Goal: Task Accomplishment & Management: Manage account settings

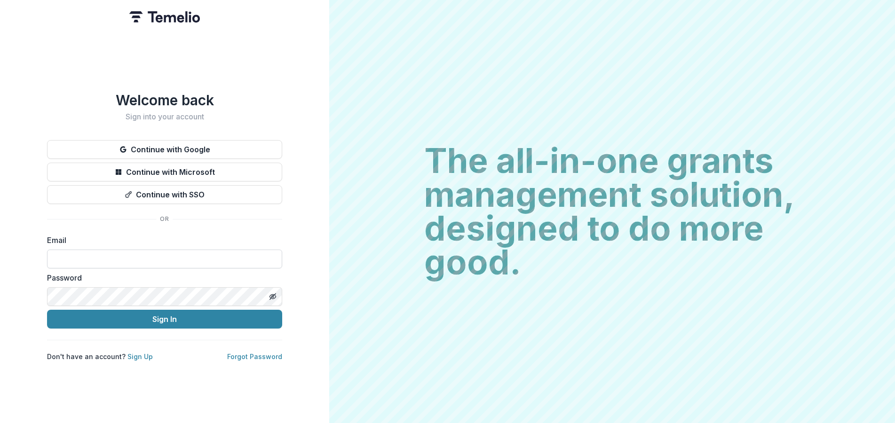
click at [143, 251] on input at bounding box center [164, 259] width 235 height 19
type input "**********"
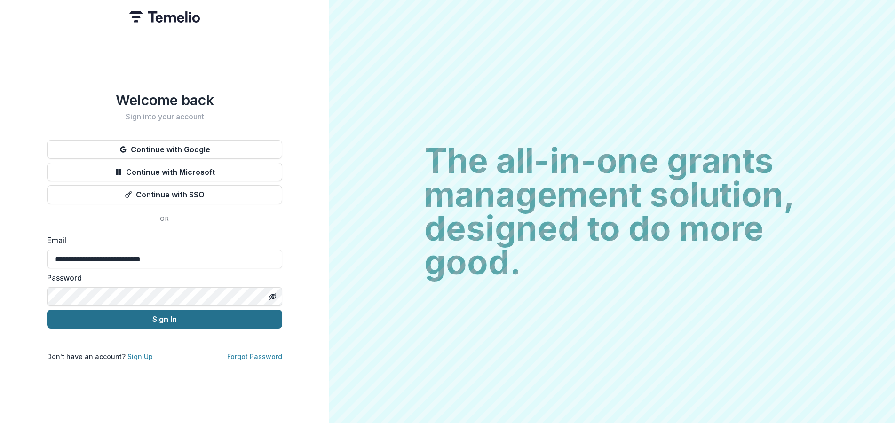
click at [138, 317] on button "Sign In" at bounding box center [164, 319] width 235 height 19
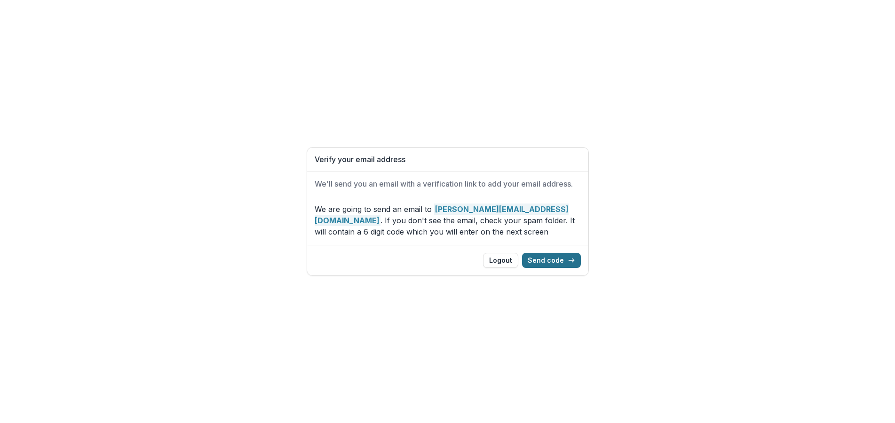
click at [559, 259] on button "Send code" at bounding box center [551, 260] width 59 height 15
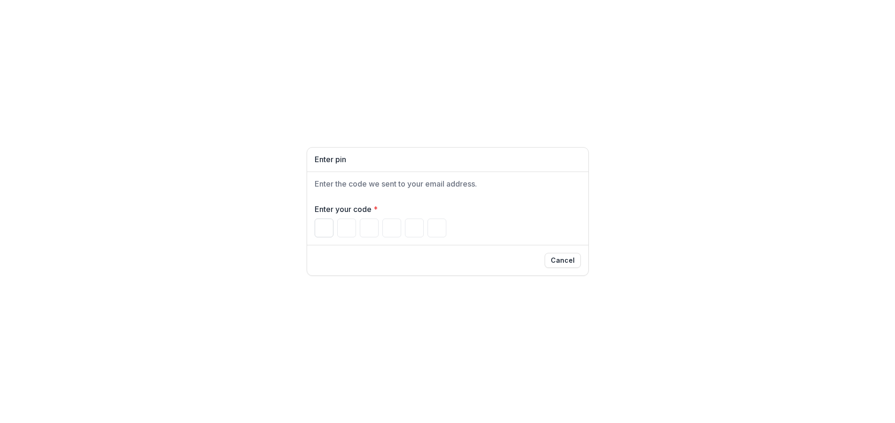
click at [324, 228] on input "Please enter your pin code" at bounding box center [324, 228] width 19 height 19
type input "*"
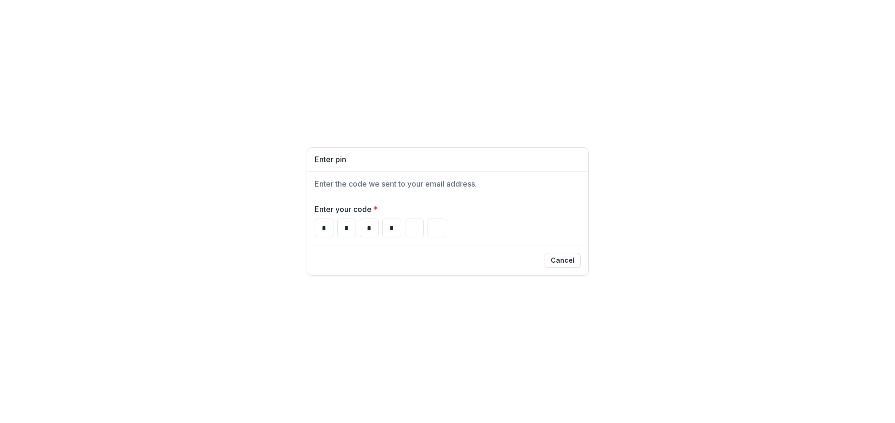
type input "*"
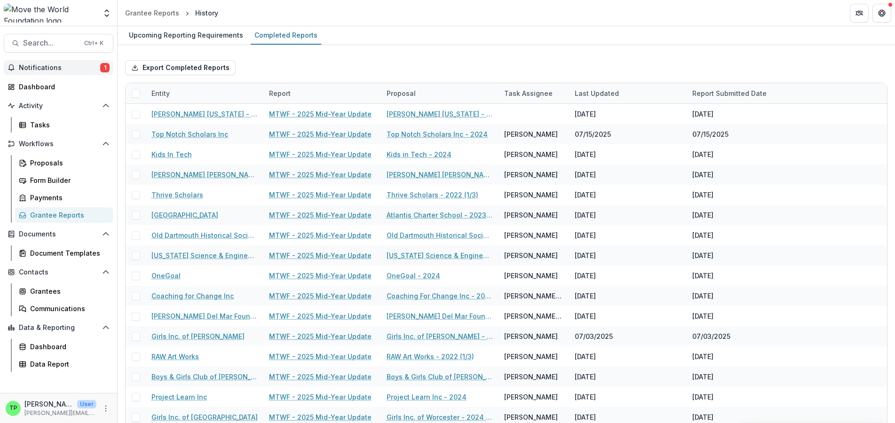
click at [39, 66] on span "Notifications" at bounding box center [59, 68] width 81 height 8
click at [389, 34] on div "Upcoming Reporting Requirements Completed Reports" at bounding box center [507, 35] width 778 height 19
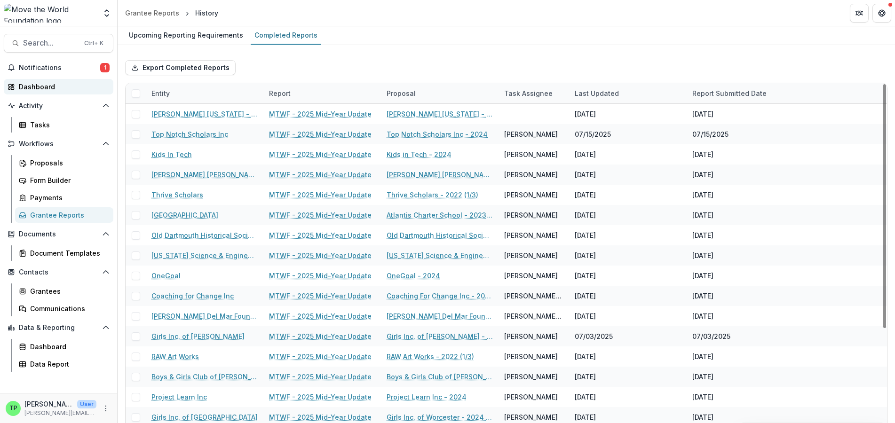
click at [34, 88] on div "Dashboard" at bounding box center [62, 87] width 87 height 10
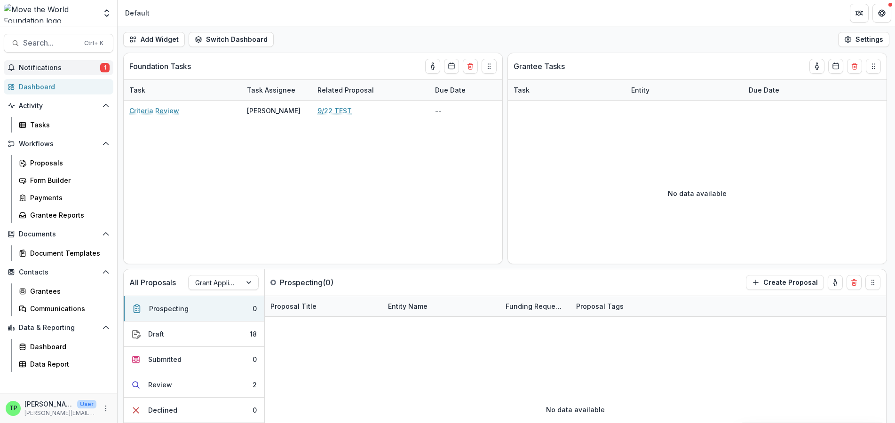
click at [47, 69] on span "Notifications" at bounding box center [59, 68] width 81 height 8
click at [38, 87] on div "Dashboard" at bounding box center [62, 87] width 87 height 10
click at [47, 64] on span "Notifications" at bounding box center [59, 68] width 81 height 8
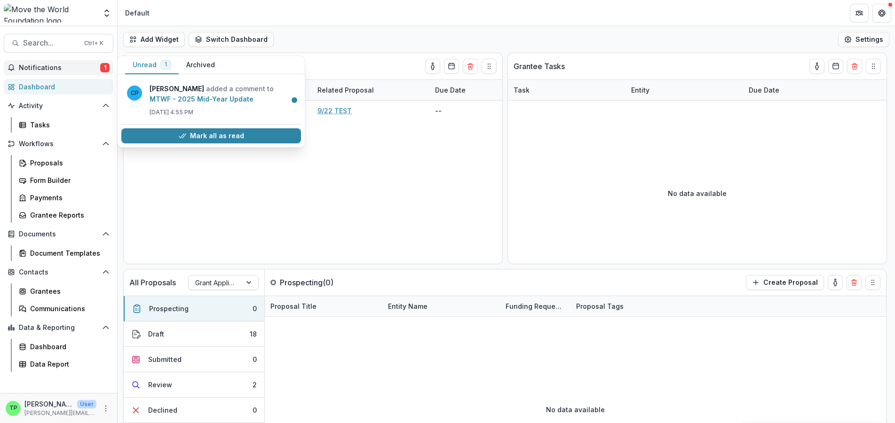
click at [47, 64] on span "Notifications" at bounding box center [59, 68] width 81 height 8
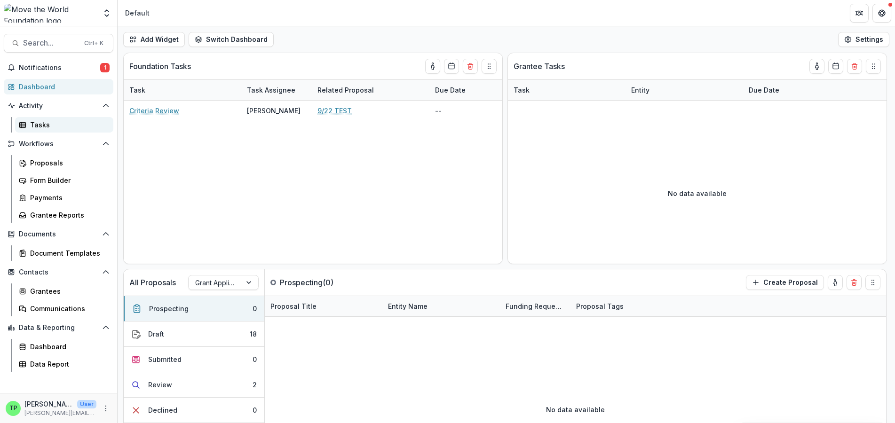
click at [43, 124] on div "Tasks" at bounding box center [68, 125] width 76 height 10
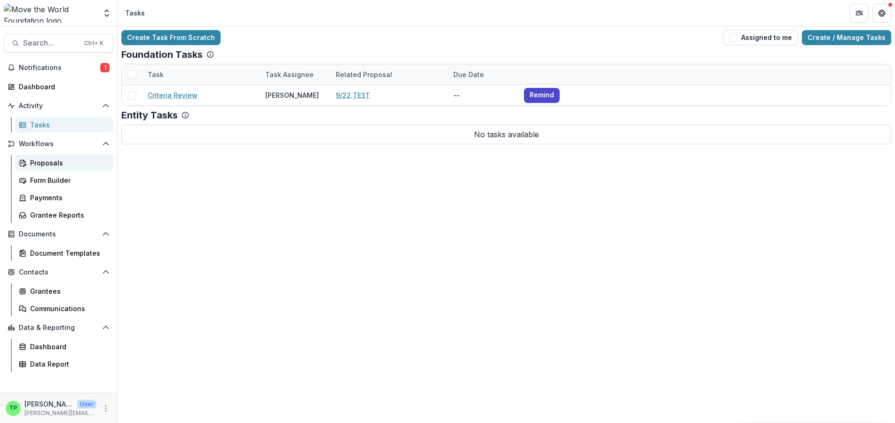
click at [53, 163] on div "Proposals" at bounding box center [68, 163] width 76 height 10
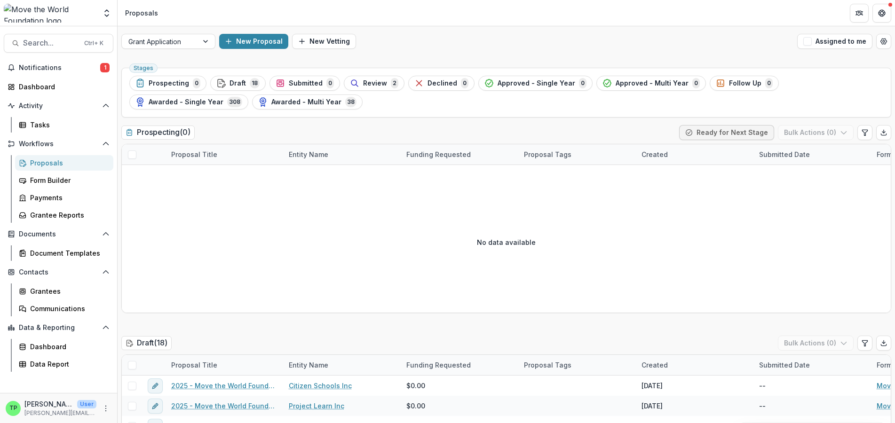
click at [42, 160] on div "Proposals" at bounding box center [68, 163] width 76 height 10
click at [206, 40] on div at bounding box center [206, 41] width 17 height 14
click at [48, 128] on div "Tasks" at bounding box center [68, 125] width 76 height 10
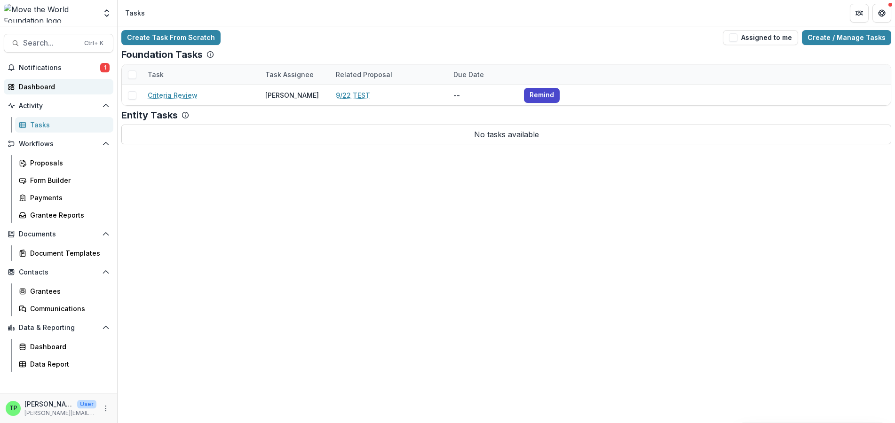
click at [60, 84] on div "Dashboard" at bounding box center [62, 87] width 87 height 10
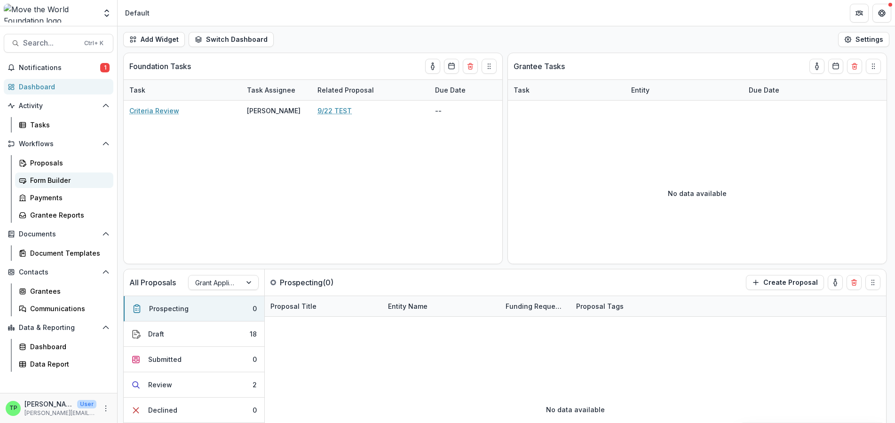
click at [65, 181] on div "Form Builder" at bounding box center [68, 180] width 76 height 10
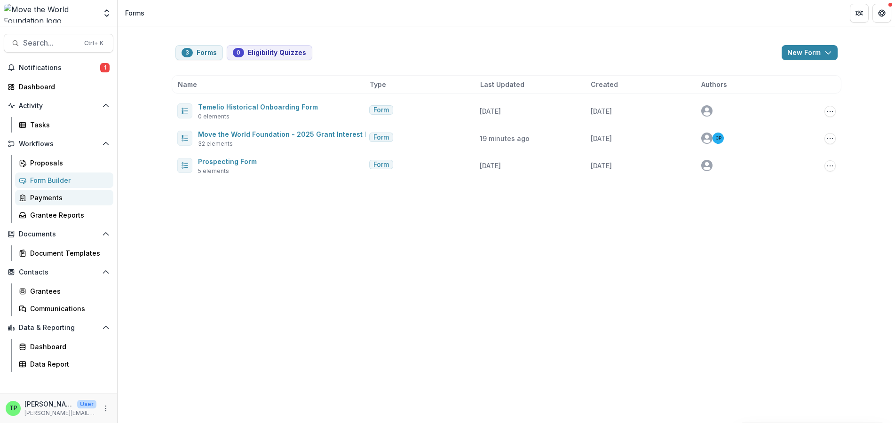
click at [50, 198] on div "Payments" at bounding box center [68, 198] width 76 height 10
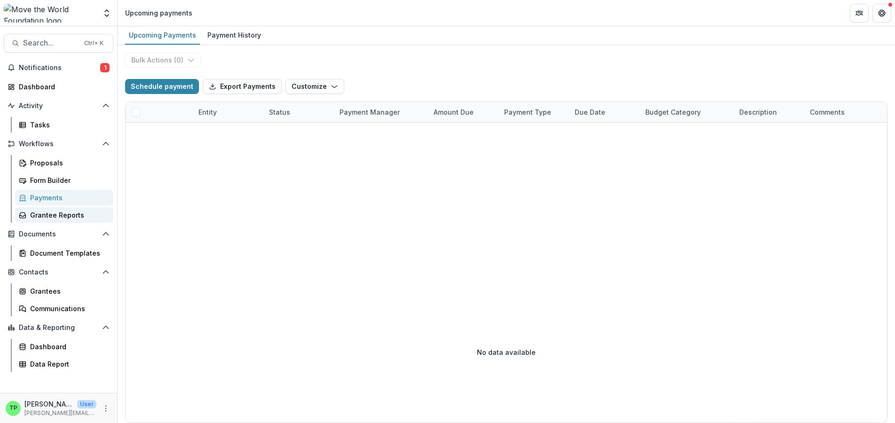
click at [71, 214] on div "Grantee Reports" at bounding box center [68, 215] width 76 height 10
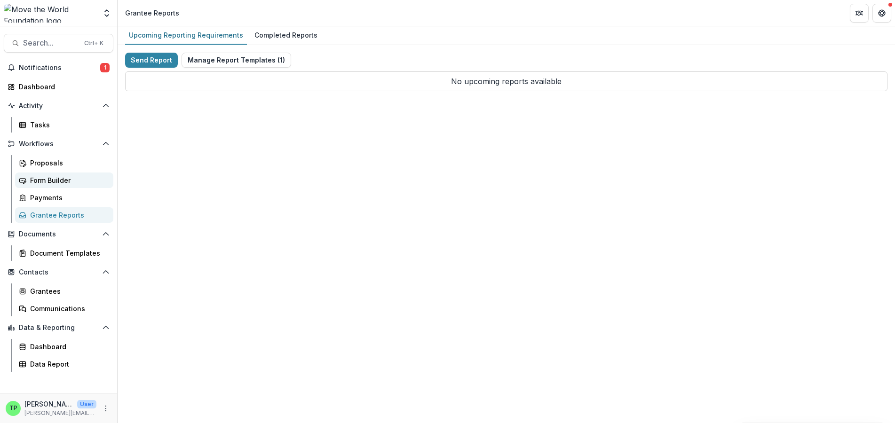
click at [59, 177] on div "Form Builder" at bounding box center [68, 180] width 76 height 10
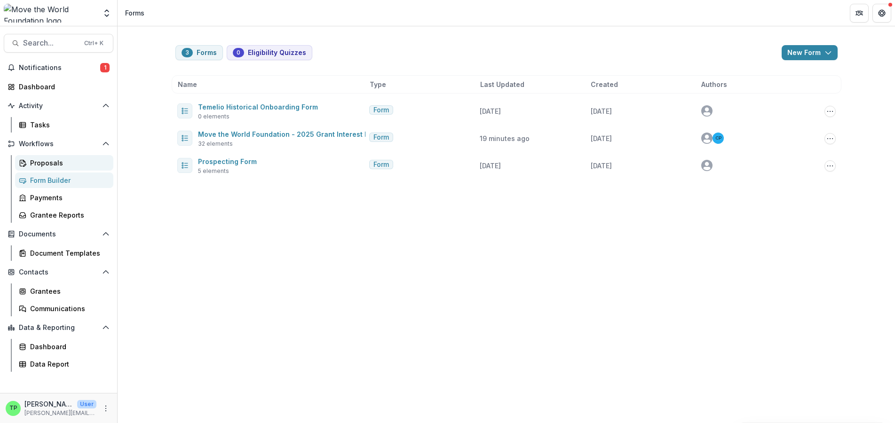
click at [55, 165] on div "Proposals" at bounding box center [68, 163] width 76 height 10
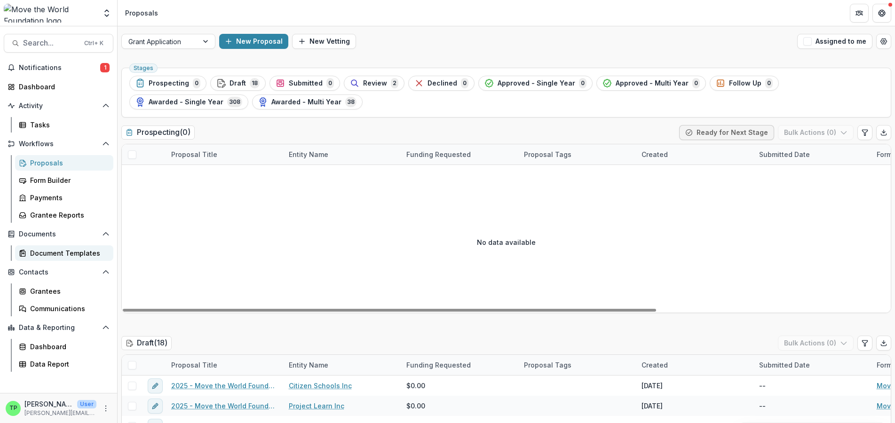
click at [62, 253] on div "Document Templates" at bounding box center [68, 253] width 76 height 10
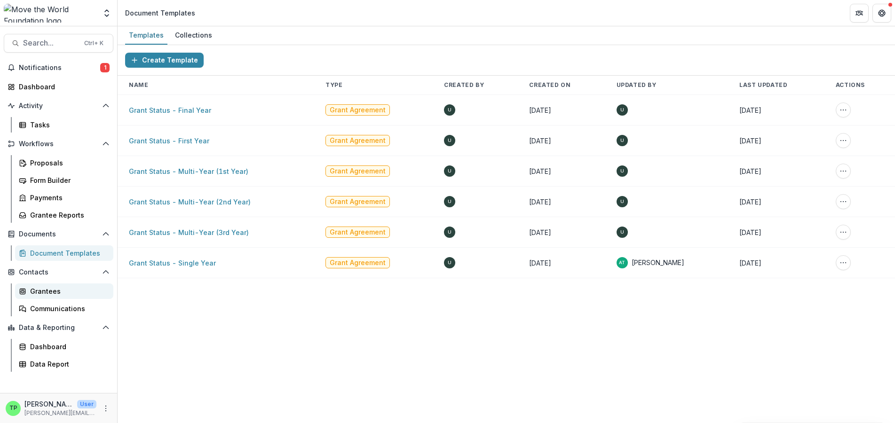
click at [48, 293] on div "Grantees" at bounding box center [68, 291] width 76 height 10
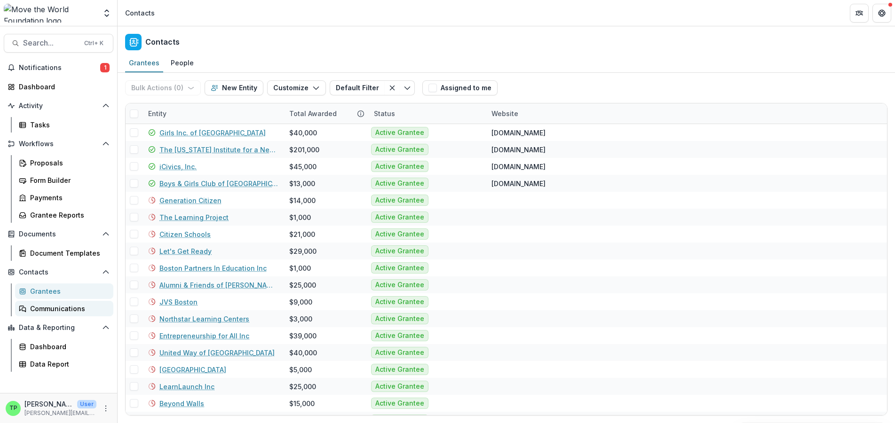
click at [58, 310] on div "Communications" at bounding box center [68, 309] width 76 height 10
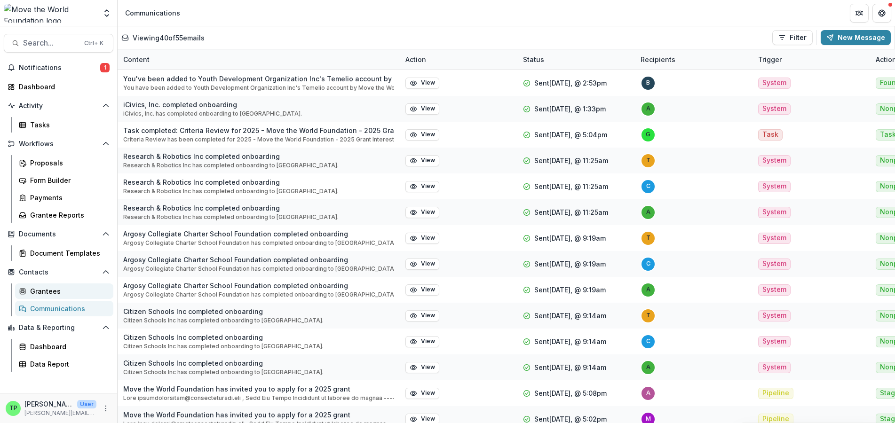
click at [55, 293] on div "Grantees" at bounding box center [68, 291] width 76 height 10
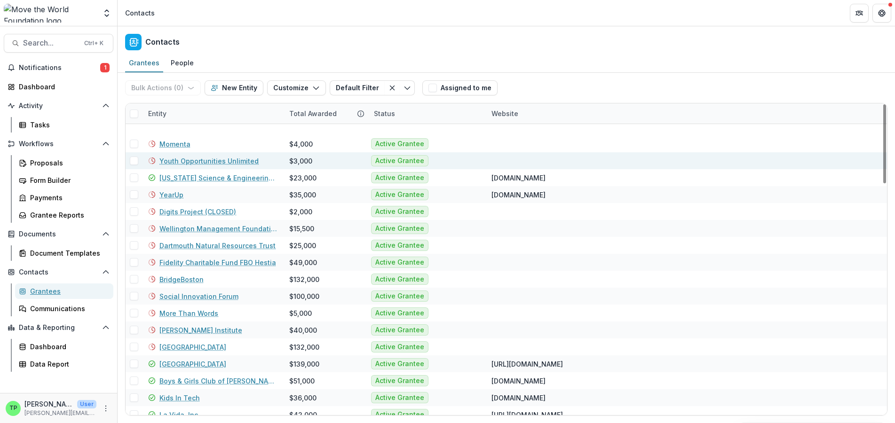
scroll to position [753, 0]
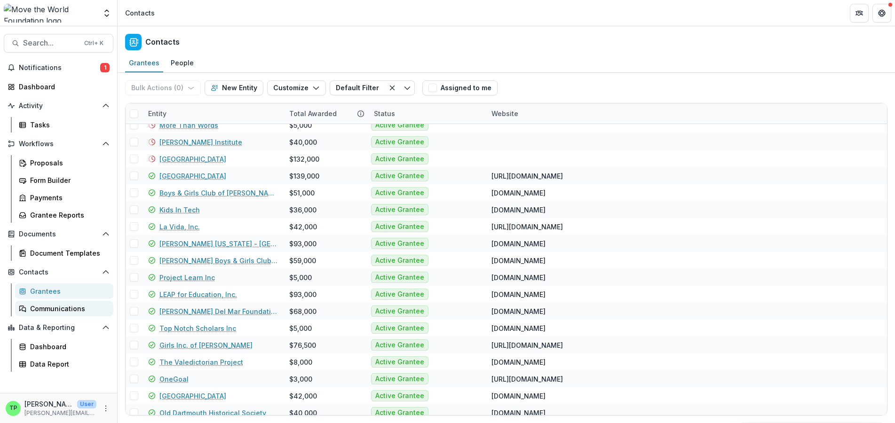
click at [52, 307] on div "Communications" at bounding box center [68, 309] width 76 height 10
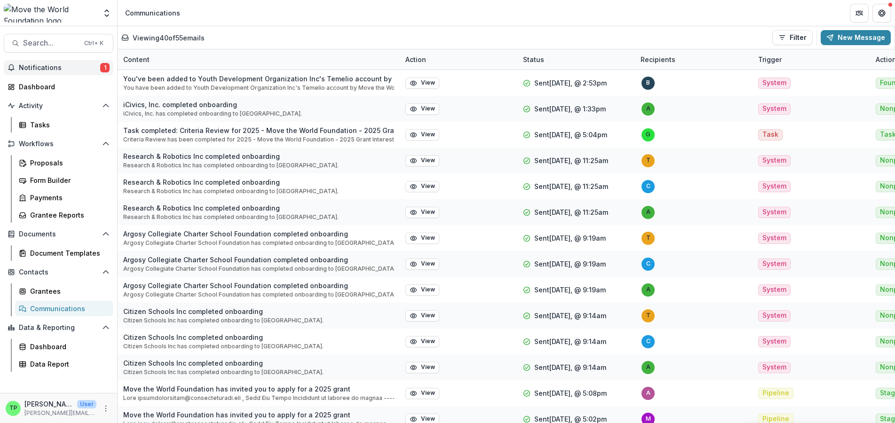
click at [57, 69] on span "Notifications" at bounding box center [59, 68] width 81 height 8
click at [45, 84] on div "Dashboard" at bounding box center [62, 87] width 87 height 10
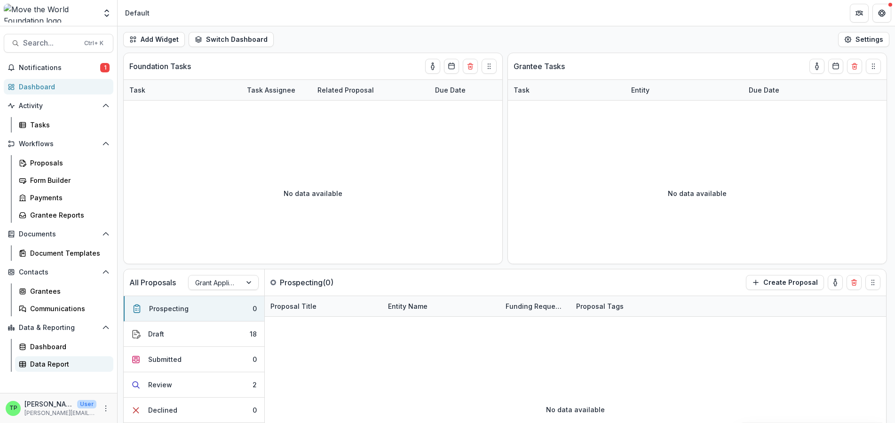
click at [63, 365] on div "Data Report" at bounding box center [68, 364] width 76 height 10
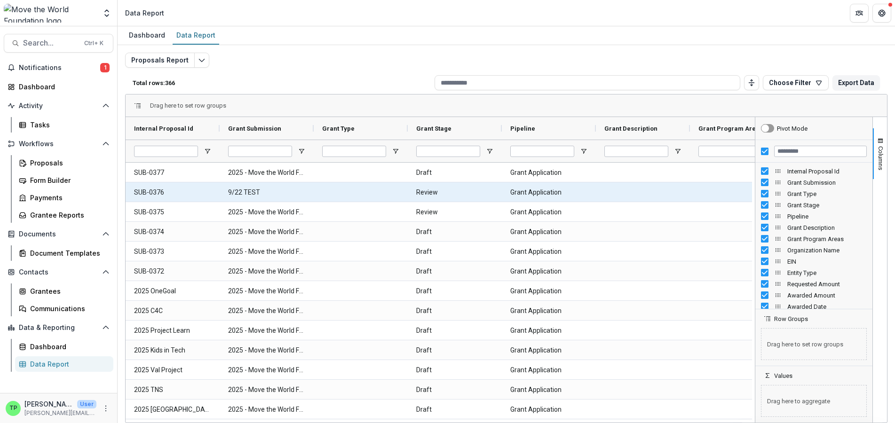
click at [256, 194] on Submission-471 "9/22 TEST" at bounding box center [266, 192] width 77 height 19
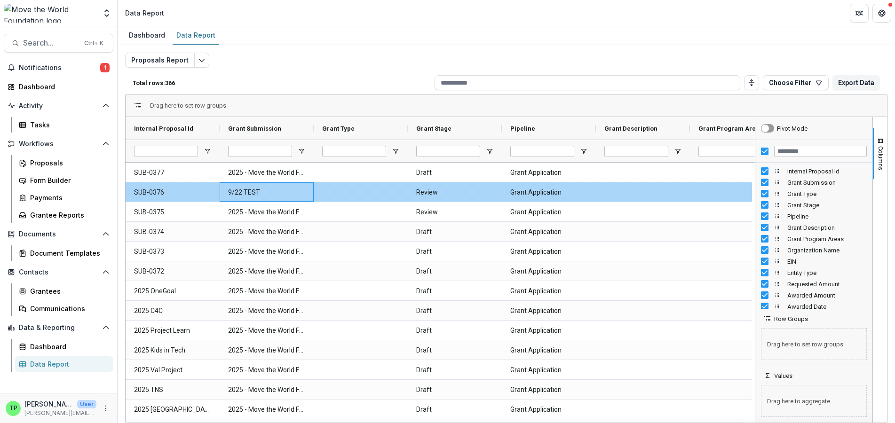
click at [256, 194] on Submission-471 "9/22 TEST" at bounding box center [266, 192] width 77 height 19
click at [145, 192] on Id-470 "SUB-0376" at bounding box center [172, 192] width 77 height 19
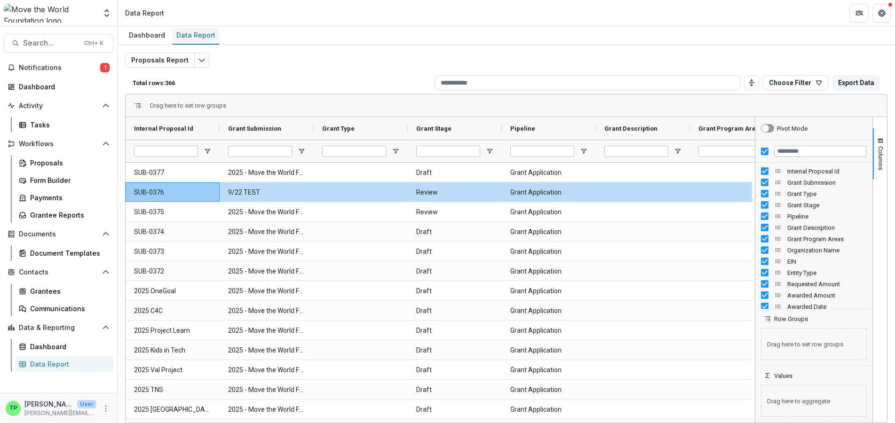
click at [210, 36] on div "Data Report" at bounding box center [196, 35] width 47 height 14
click at [202, 56] on icon "Edit selected report" at bounding box center [202, 60] width 8 height 8
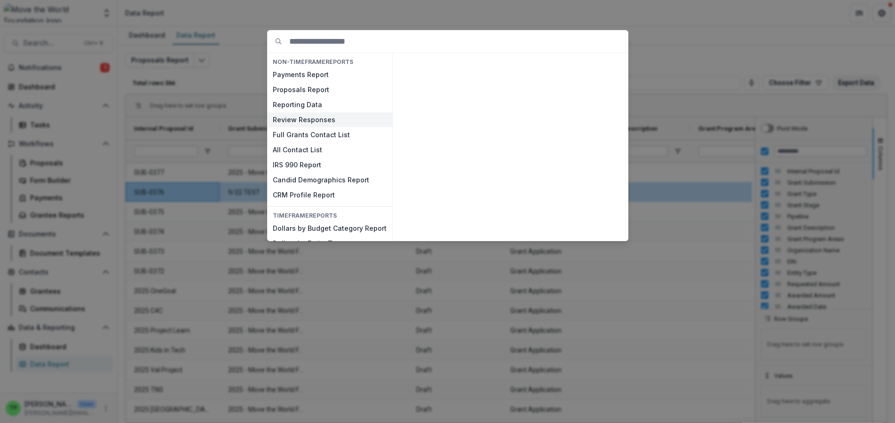
click at [318, 119] on button "Review Responses" at bounding box center [329, 119] width 125 height 15
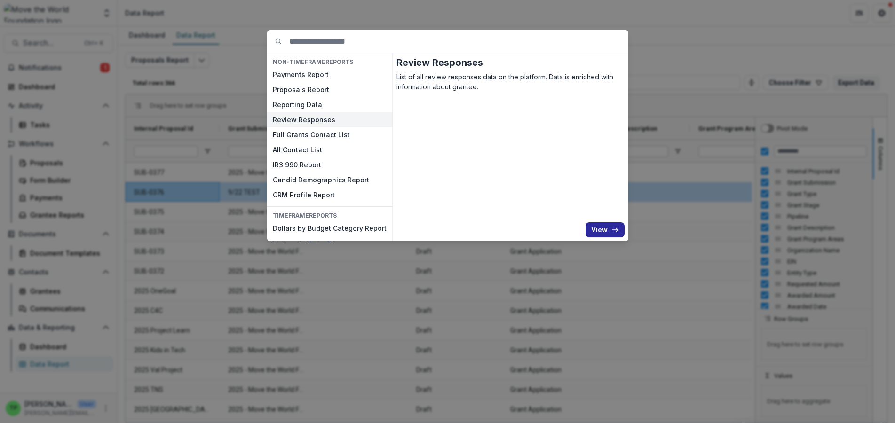
click at [608, 232] on button "View" at bounding box center [605, 229] width 39 height 15
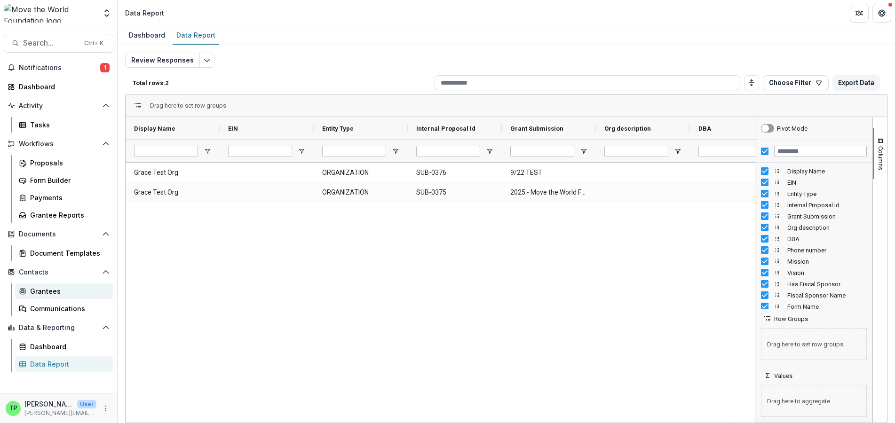
click at [56, 292] on div "Grantees" at bounding box center [68, 291] width 76 height 10
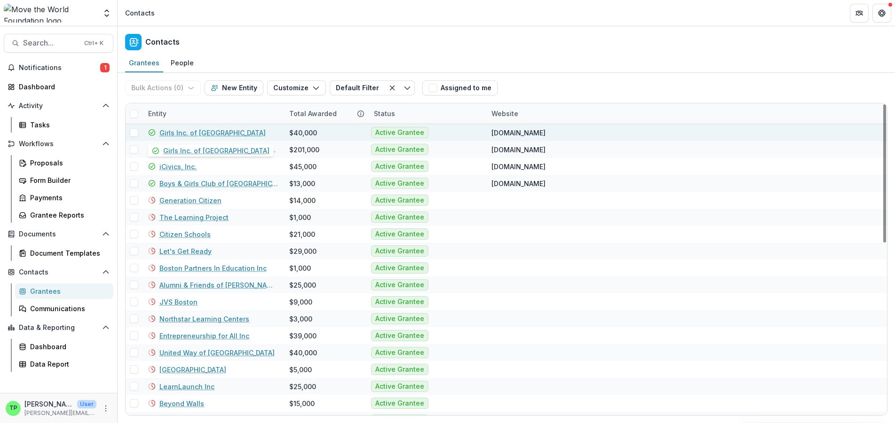
click at [185, 133] on link "Girls Inc. of [GEOGRAPHIC_DATA]" at bounding box center [212, 133] width 106 height 10
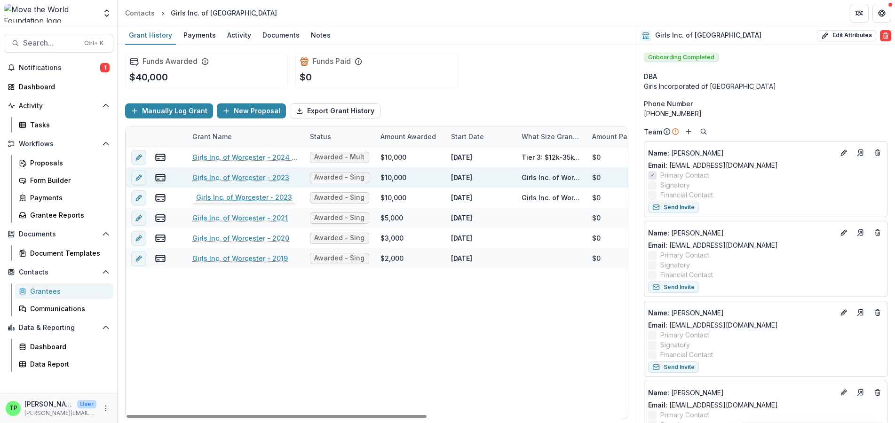
click at [260, 175] on link "Girls Inc. of Worcester - 2023" at bounding box center [240, 178] width 97 height 10
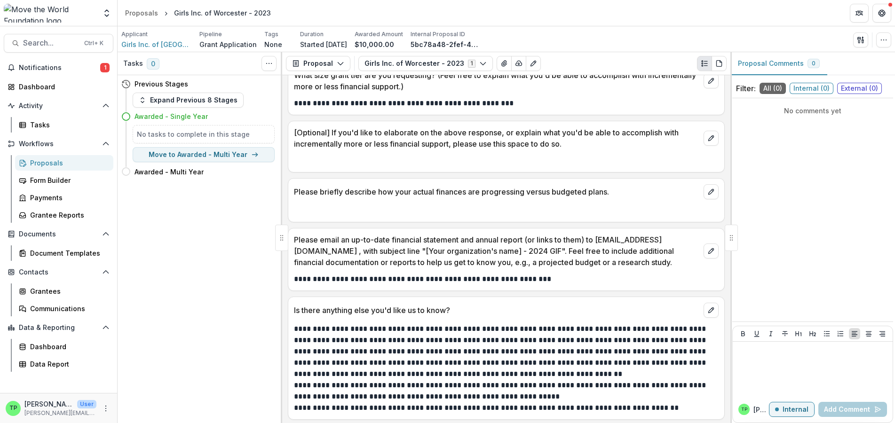
scroll to position [2051, 0]
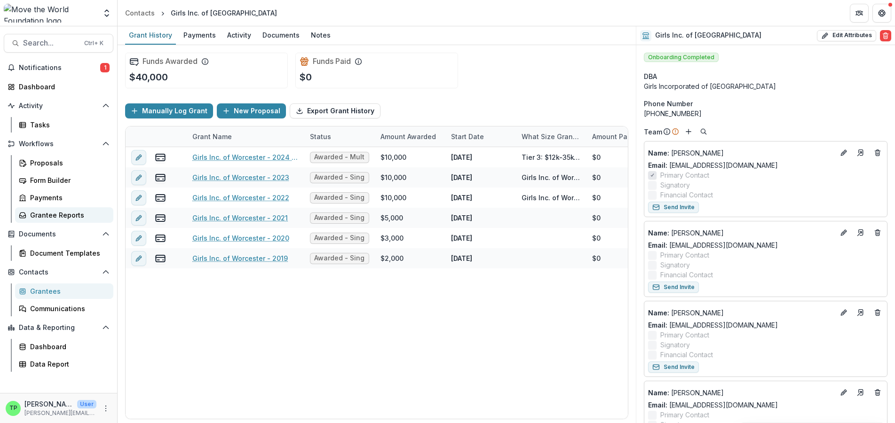
click at [63, 218] on div "Grantee Reports" at bounding box center [68, 215] width 76 height 10
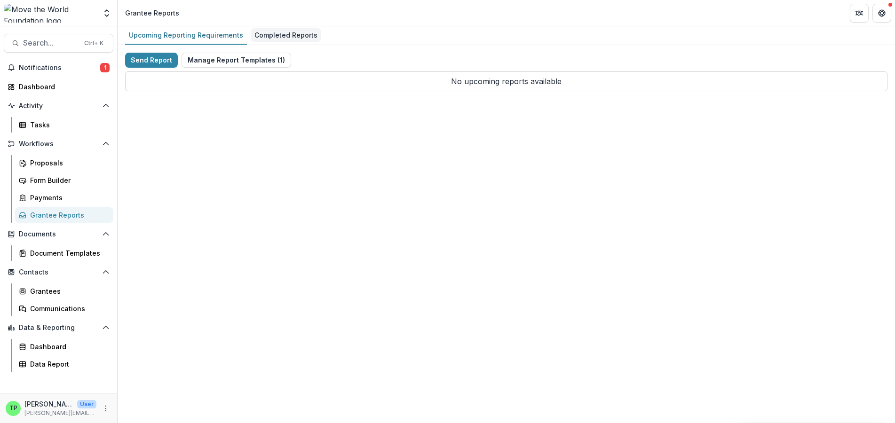
click at [285, 42] on link "Completed Reports" at bounding box center [286, 35] width 71 height 18
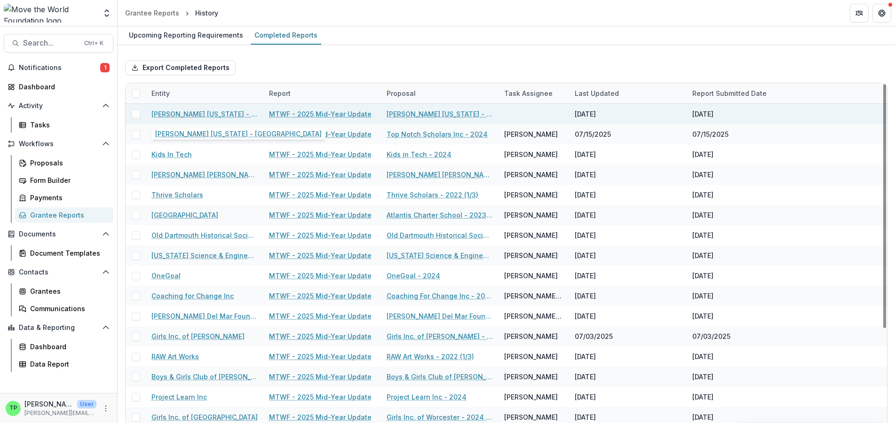
click at [226, 116] on link "[PERSON_NAME] [US_STATE] - [GEOGRAPHIC_DATA]" at bounding box center [204, 114] width 106 height 10
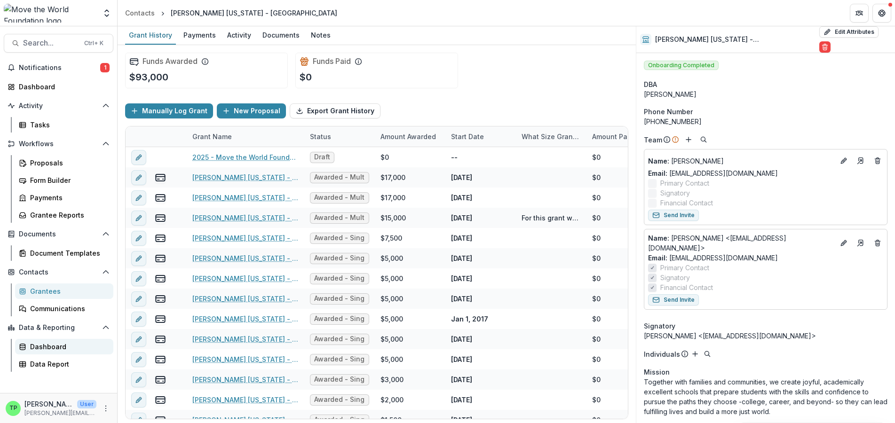
click at [59, 348] on div "Dashboard" at bounding box center [68, 347] width 76 height 10
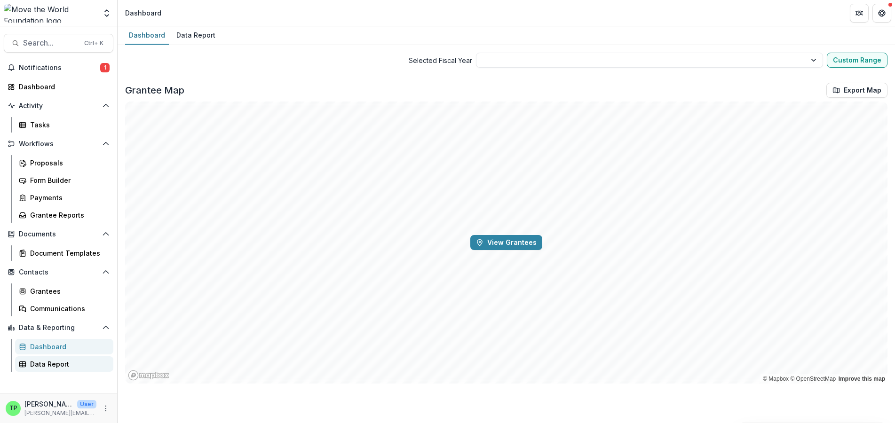
click at [61, 365] on div "Data Report" at bounding box center [68, 364] width 76 height 10
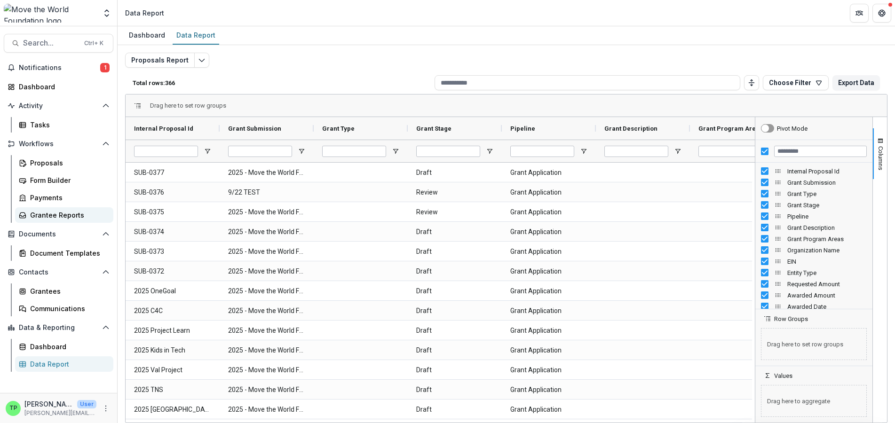
click at [53, 217] on div "Grantee Reports" at bounding box center [68, 215] width 76 height 10
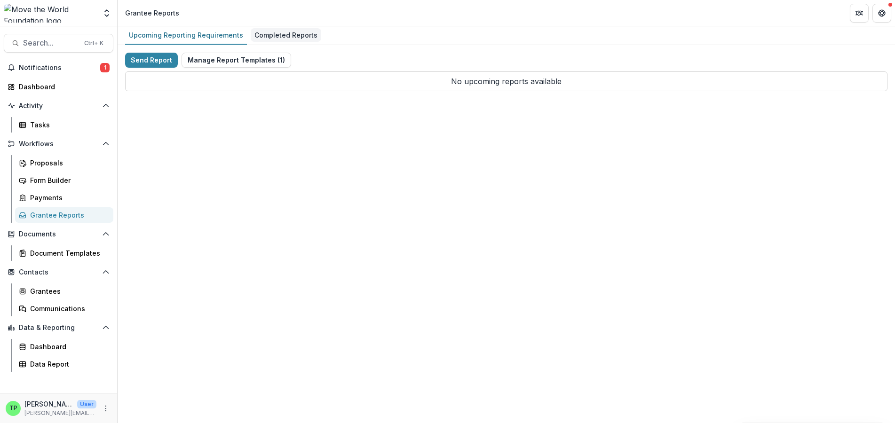
click at [280, 38] on div "Completed Reports" at bounding box center [286, 35] width 71 height 14
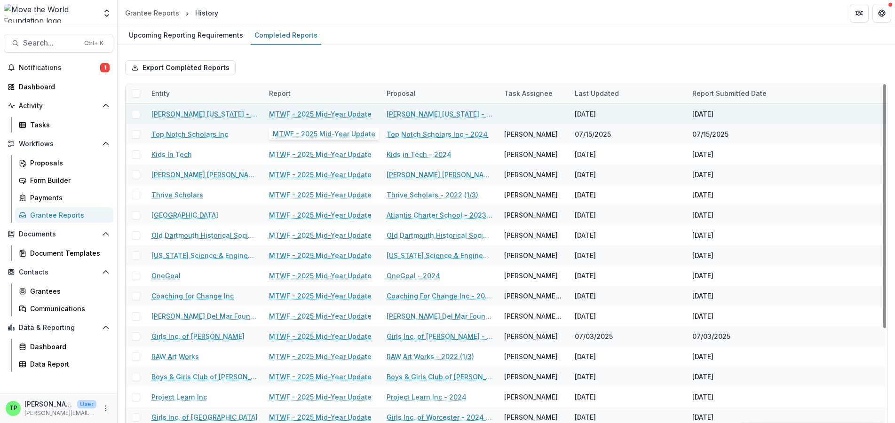
click at [352, 115] on link "MTWF - 2025 Mid-Year Update" at bounding box center [320, 114] width 103 height 10
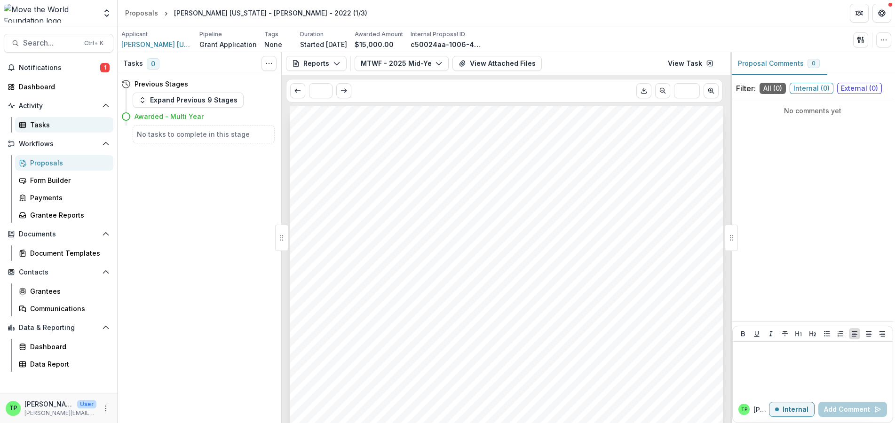
click at [52, 124] on div "Tasks" at bounding box center [68, 125] width 76 height 10
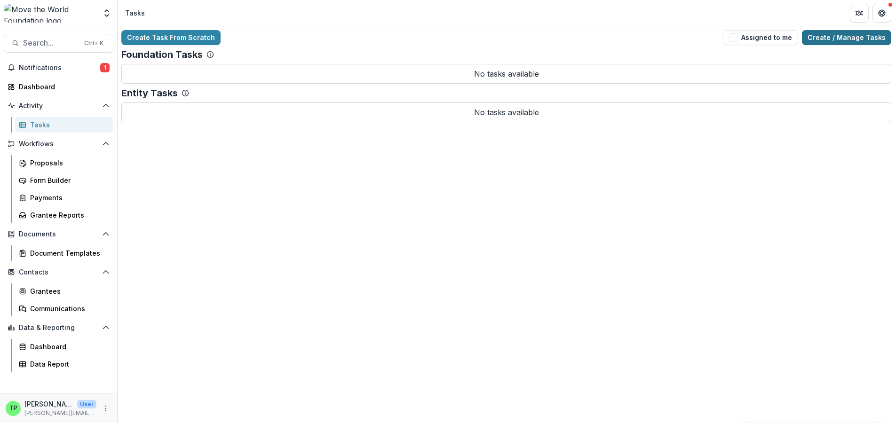
click at [839, 35] on link "Create / Manage Tasks" at bounding box center [846, 37] width 89 height 15
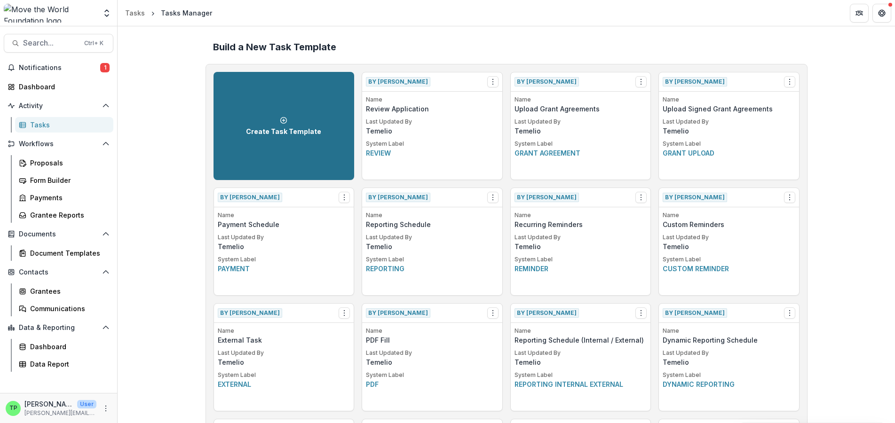
click at [285, 120] on circle at bounding box center [284, 120] width 6 height 6
